Goal: Task Accomplishment & Management: Manage account settings

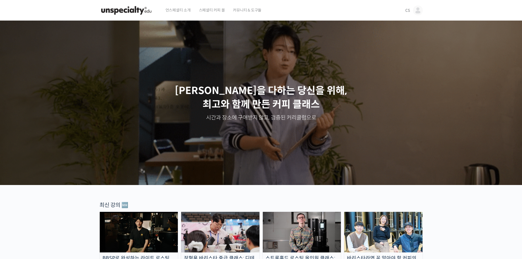
click at [417, 12] on img at bounding box center [418, 10] width 10 height 10
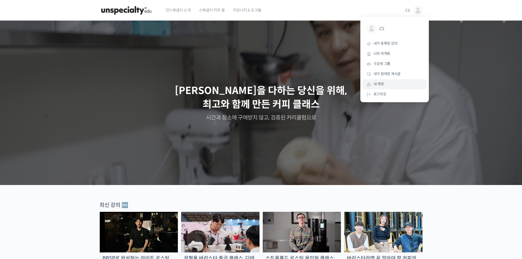
click at [381, 85] on span "내 계정" at bounding box center [378, 84] width 10 height 5
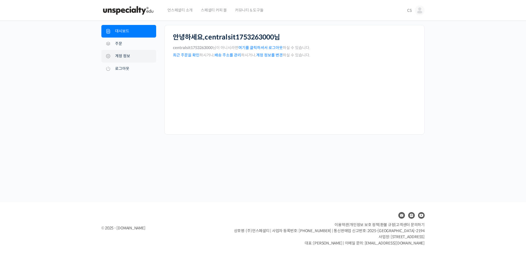
click at [140, 56] on link "계정 정보" at bounding box center [128, 56] width 55 height 13
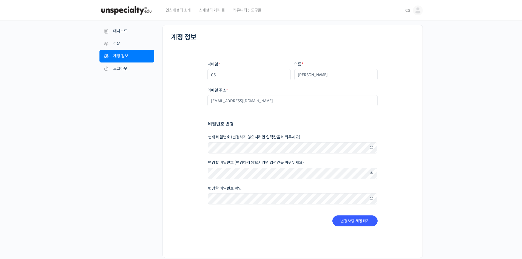
click at [135, 12] on img at bounding box center [126, 10] width 54 height 16
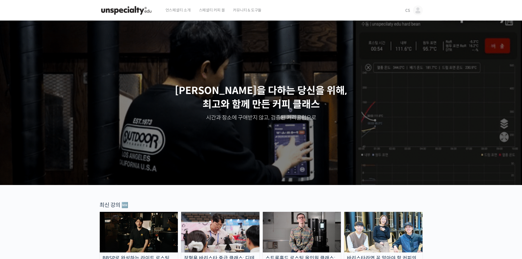
click at [419, 12] on img at bounding box center [418, 10] width 10 height 10
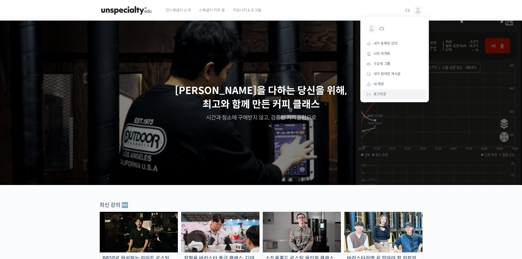
click at [375, 95] on span "로그아웃" at bounding box center [379, 94] width 13 height 5
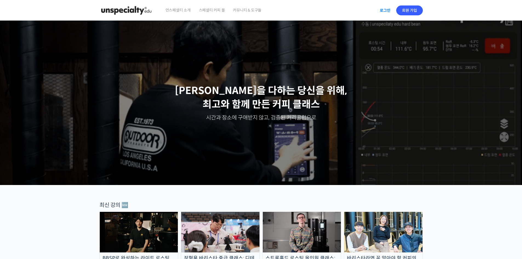
click at [387, 10] on link "로그인" at bounding box center [384, 10] width 17 height 13
